Goal: Download file/media

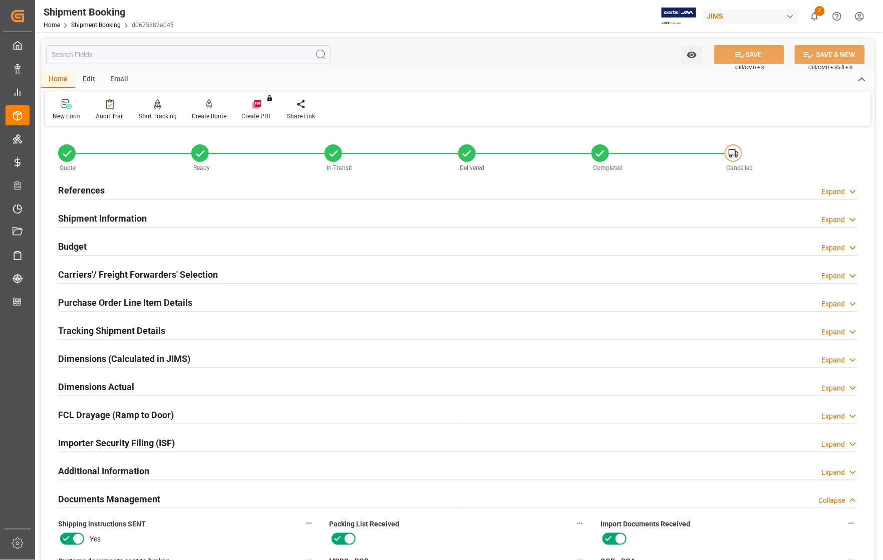
click at [88, 185] on h2 "References" at bounding box center [81, 190] width 47 height 14
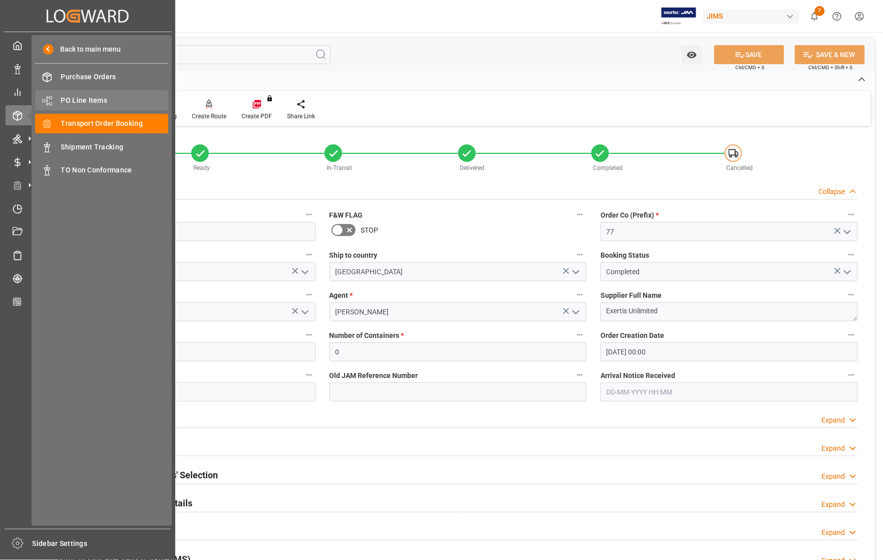
click at [87, 99] on span "PO Line Items" at bounding box center [115, 100] width 108 height 11
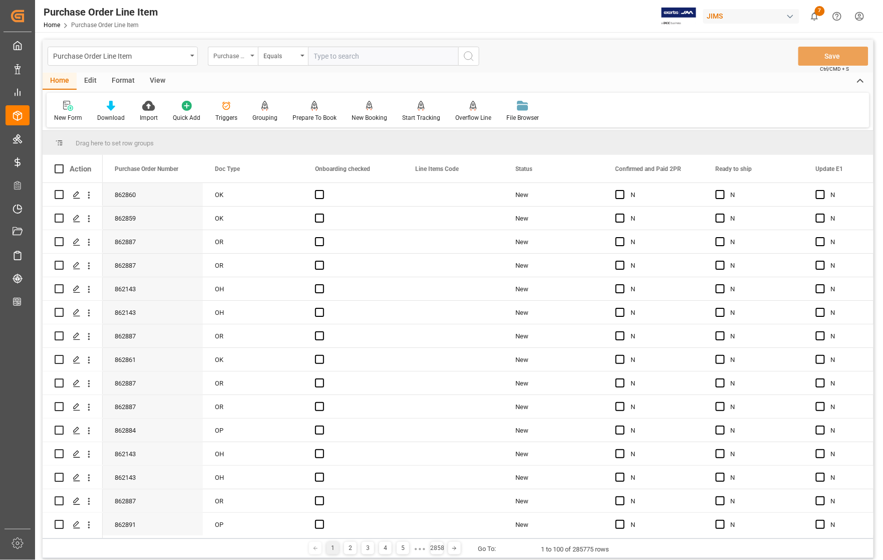
click at [234, 58] on div "Purchase Order Number" at bounding box center [230, 55] width 34 height 12
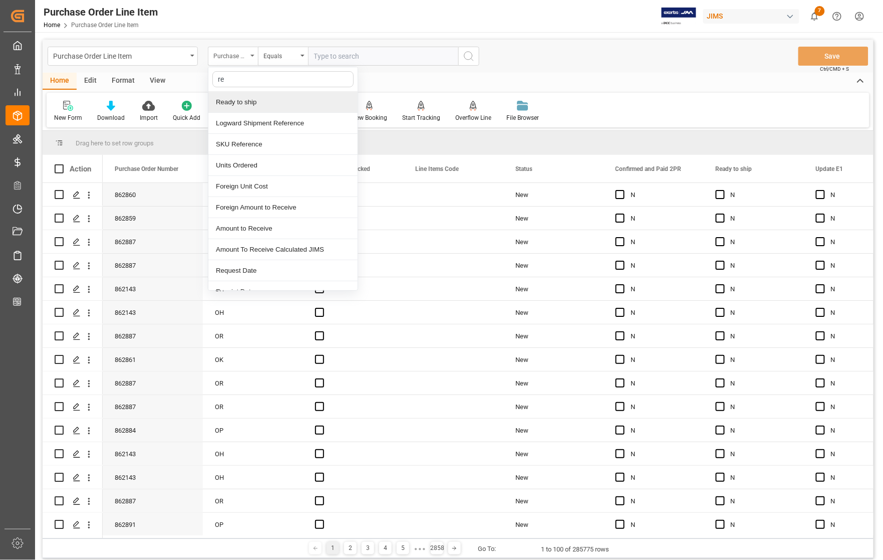
type input "ref"
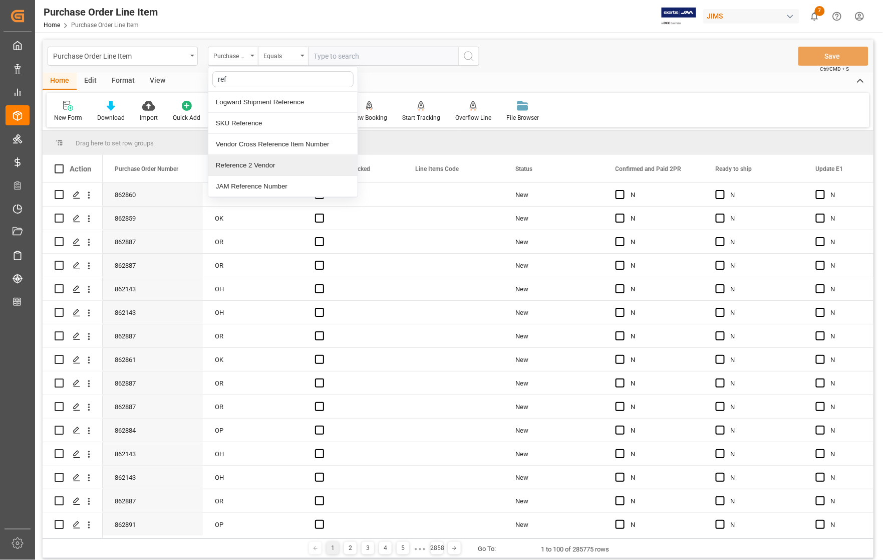
click at [245, 166] on div "Reference 2 Vendor" at bounding box center [282, 165] width 149 height 21
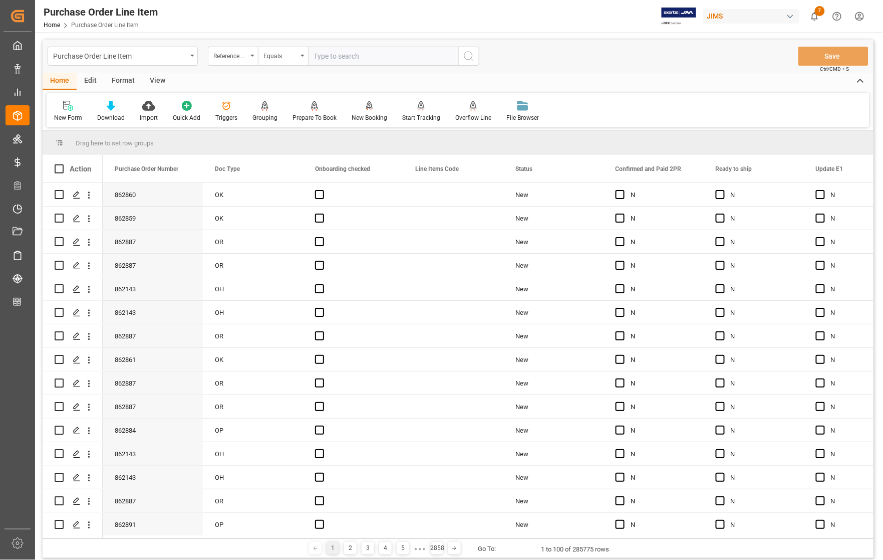
click at [153, 82] on div "View" at bounding box center [157, 81] width 31 height 17
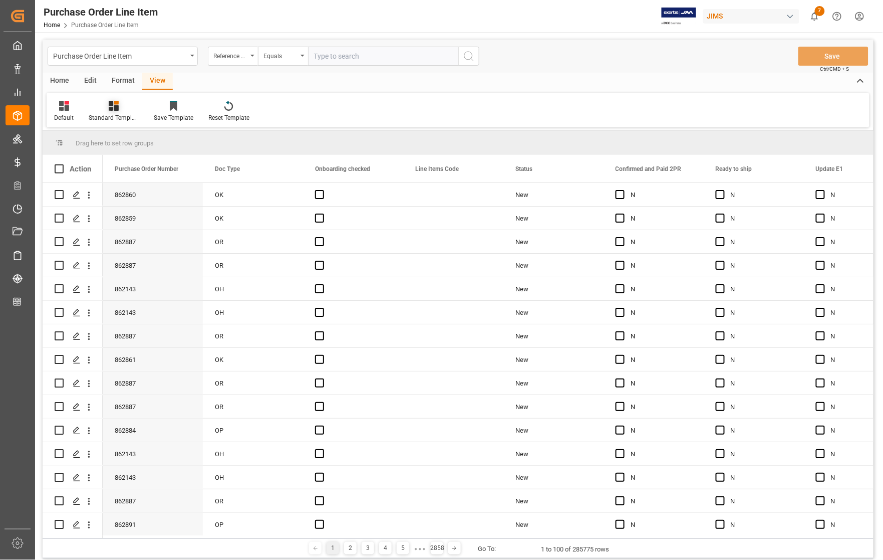
click at [114, 108] on icon at bounding box center [114, 106] width 10 height 10
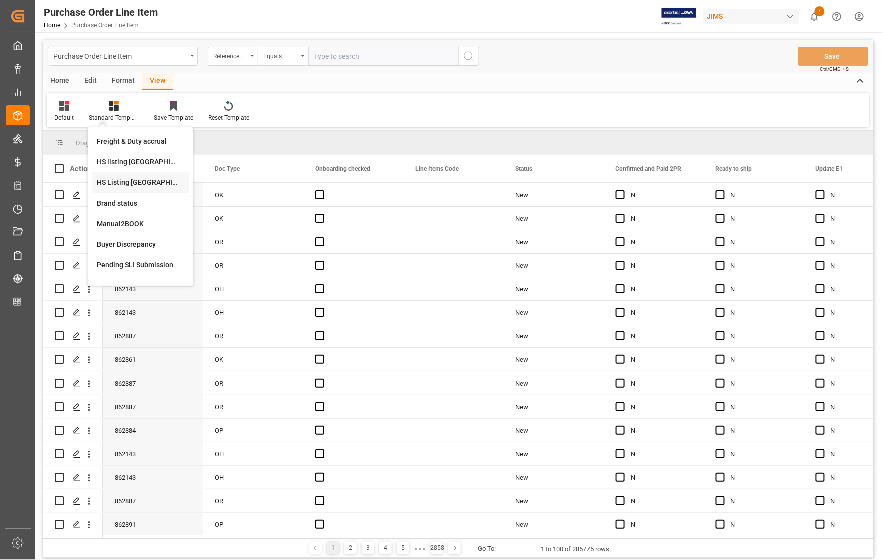
click at [116, 181] on div "HS Listing [GEOGRAPHIC_DATA]" at bounding box center [141, 182] width 88 height 11
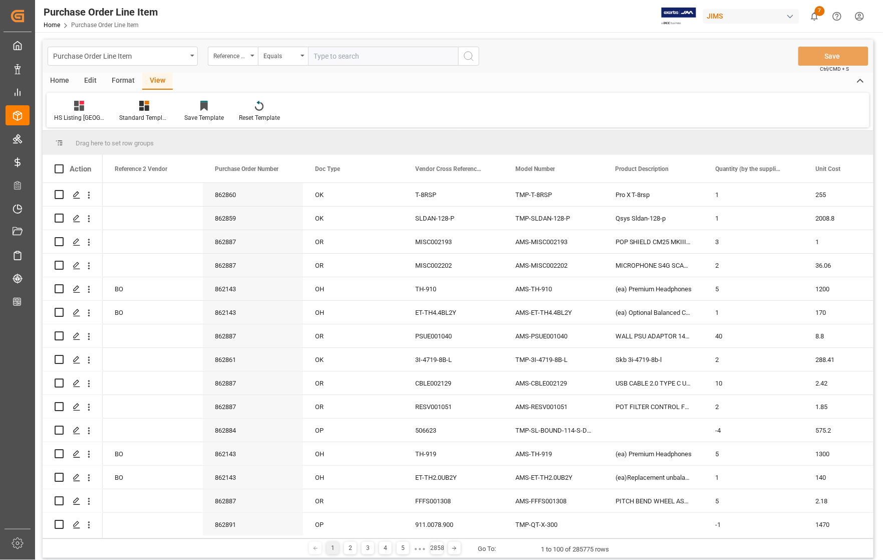
click at [324, 55] on input "text" at bounding box center [383, 56] width 150 height 19
type input "77-10030-CN"
click at [469, 61] on icon "search button" at bounding box center [469, 56] width 12 height 12
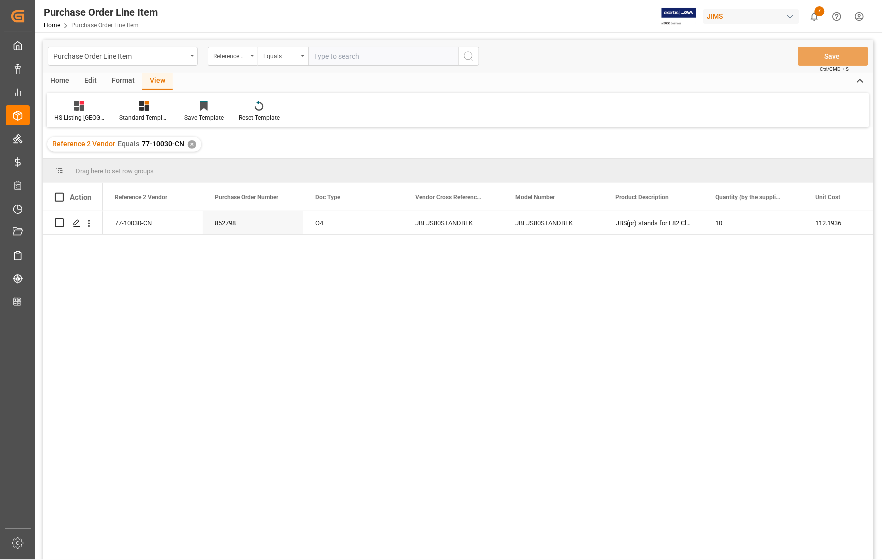
click at [60, 78] on div "Home" at bounding box center [60, 81] width 34 height 17
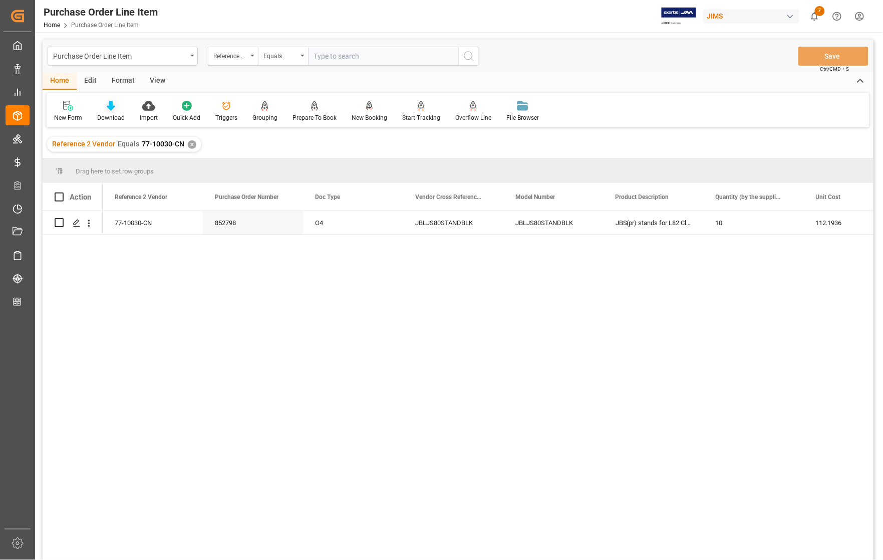
click at [109, 119] on div "Download" at bounding box center [111, 117] width 28 height 9
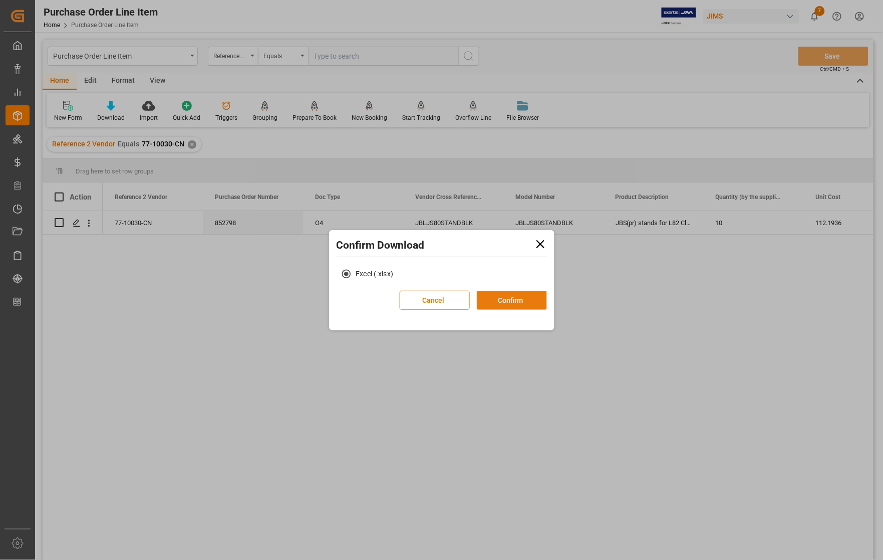
click at [501, 301] on button "Confirm" at bounding box center [512, 300] width 70 height 19
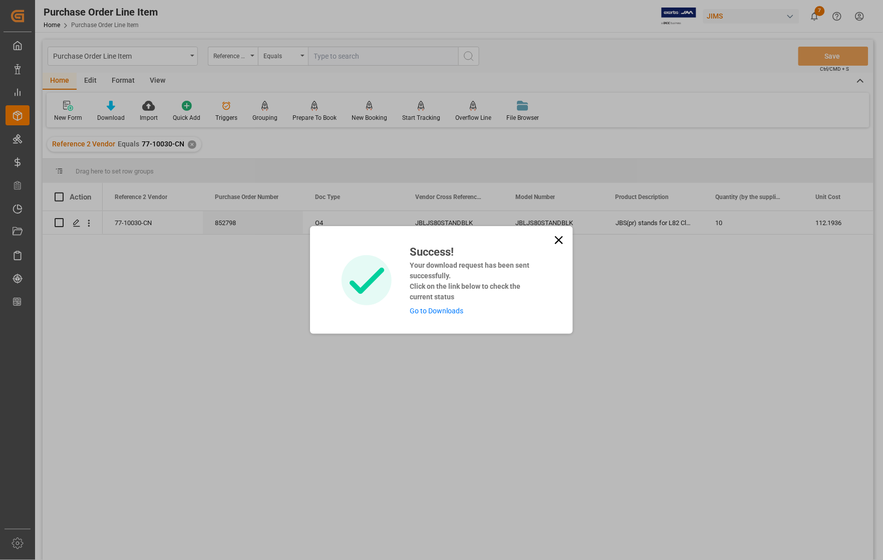
click at [424, 312] on link "Go to Downloads" at bounding box center [437, 311] width 54 height 8
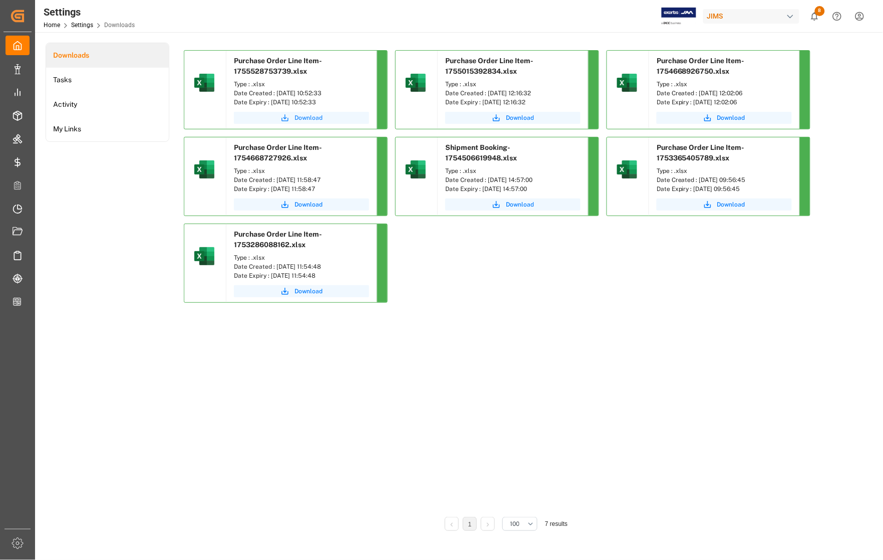
click at [299, 117] on span "Download" at bounding box center [309, 117] width 28 height 9
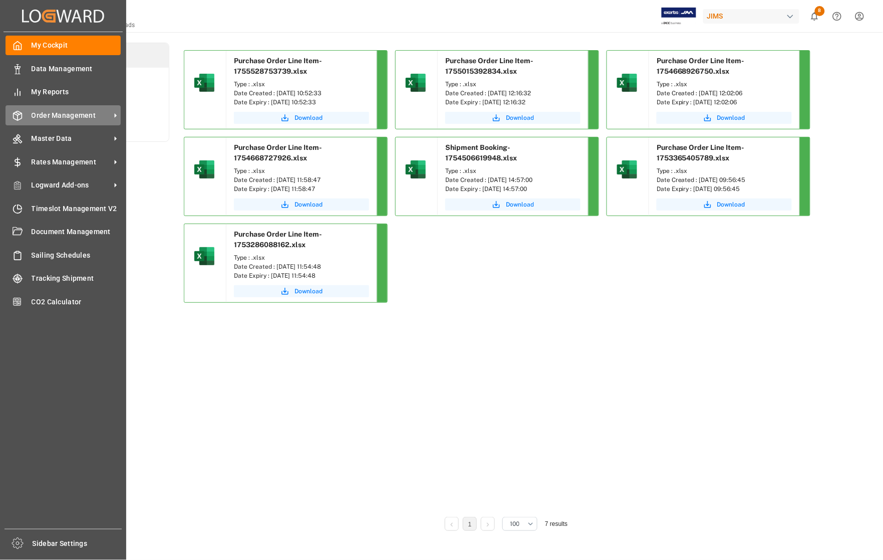
click at [40, 115] on span "Order Management" at bounding box center [71, 115] width 79 height 11
click at [83, 116] on span "Order Management" at bounding box center [71, 115] width 79 height 11
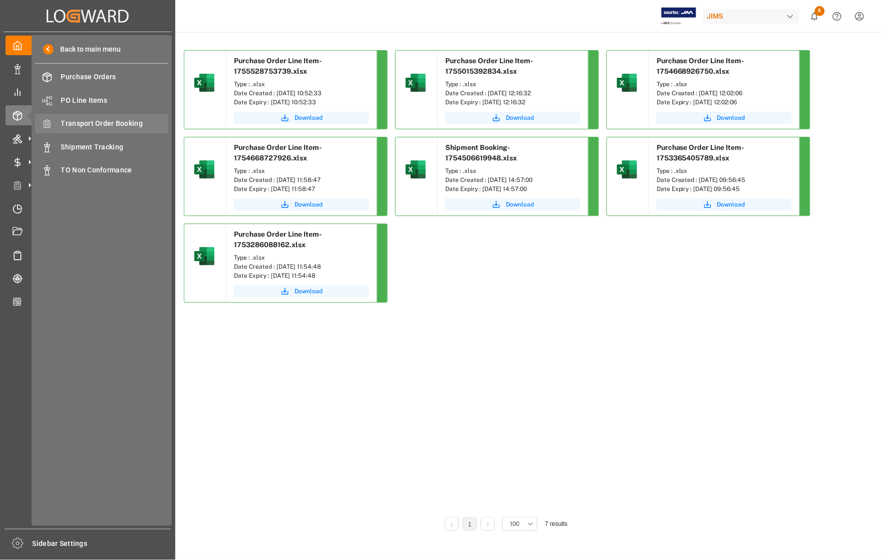
click at [134, 124] on span "Transport Order Booking" at bounding box center [115, 123] width 108 height 11
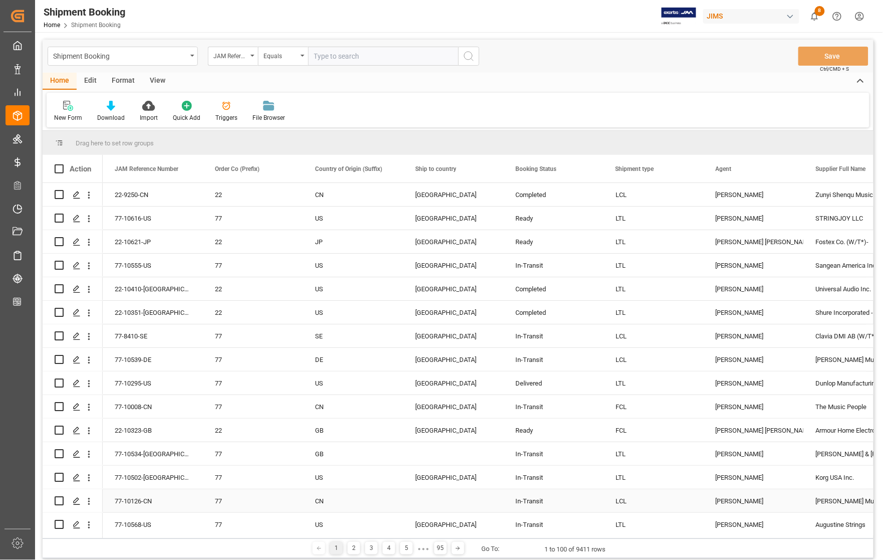
click at [576, 496] on div "In-Transit" at bounding box center [553, 500] width 76 height 23
click at [251, 391] on div "77" at bounding box center [253, 383] width 76 height 23
